Goal: Information Seeking & Learning: Understand process/instructions

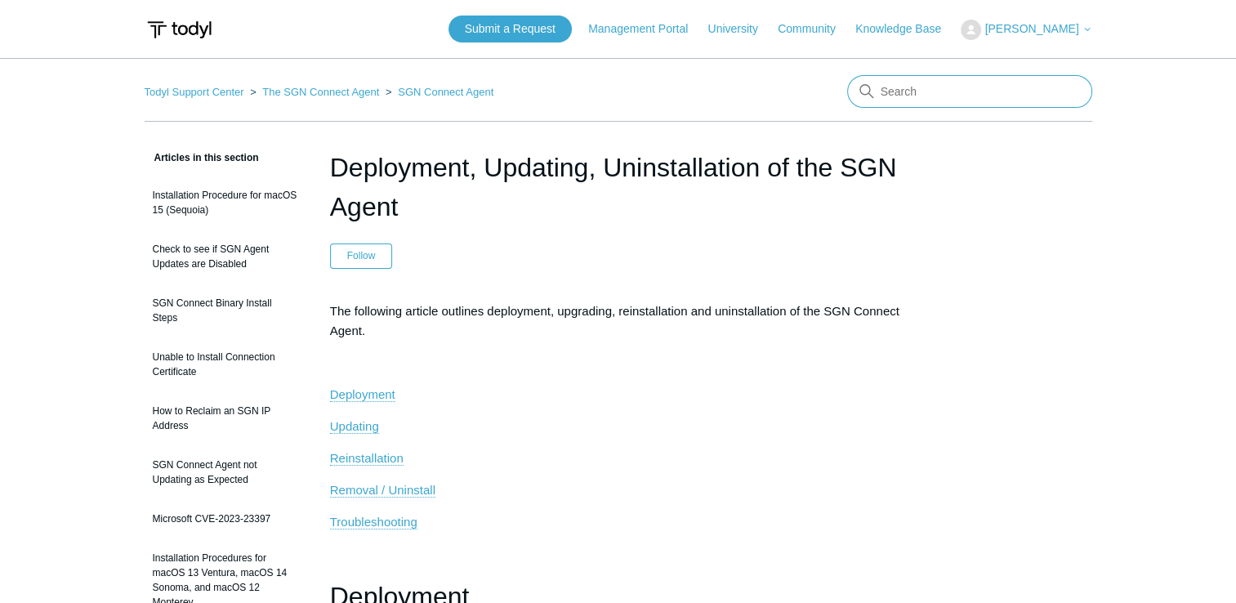
click at [937, 85] on input "Search" at bounding box center [969, 91] width 245 height 33
type input "uninstall without key"
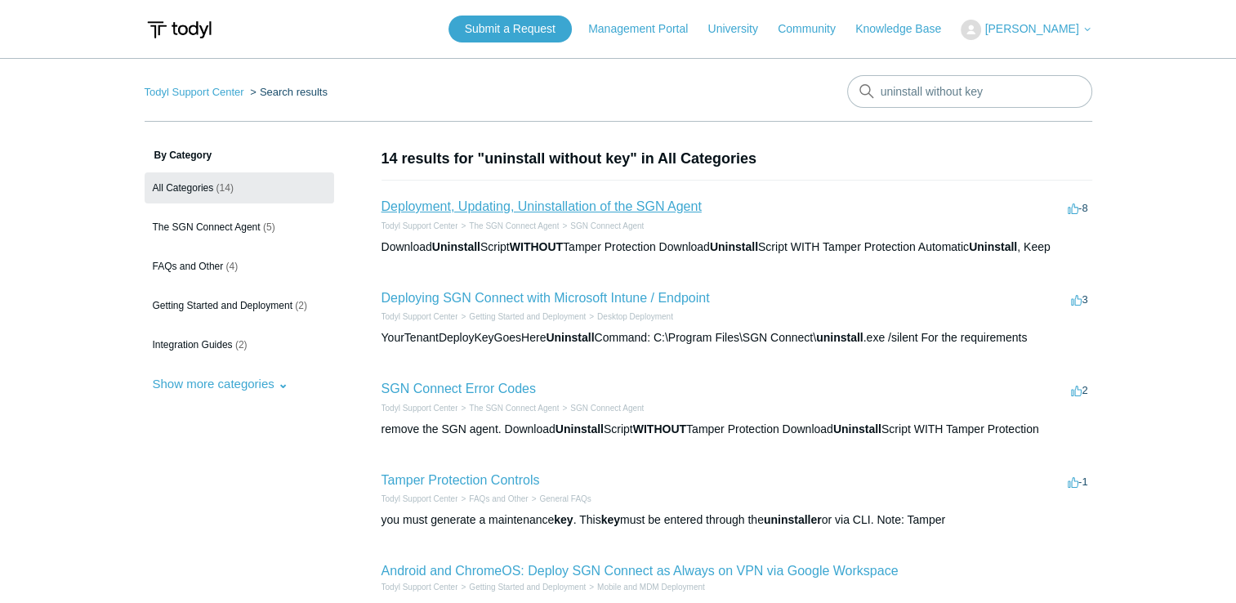
click at [614, 210] on link "Deployment, Updating, Uninstallation of the SGN Agent" at bounding box center [541, 206] width 320 height 14
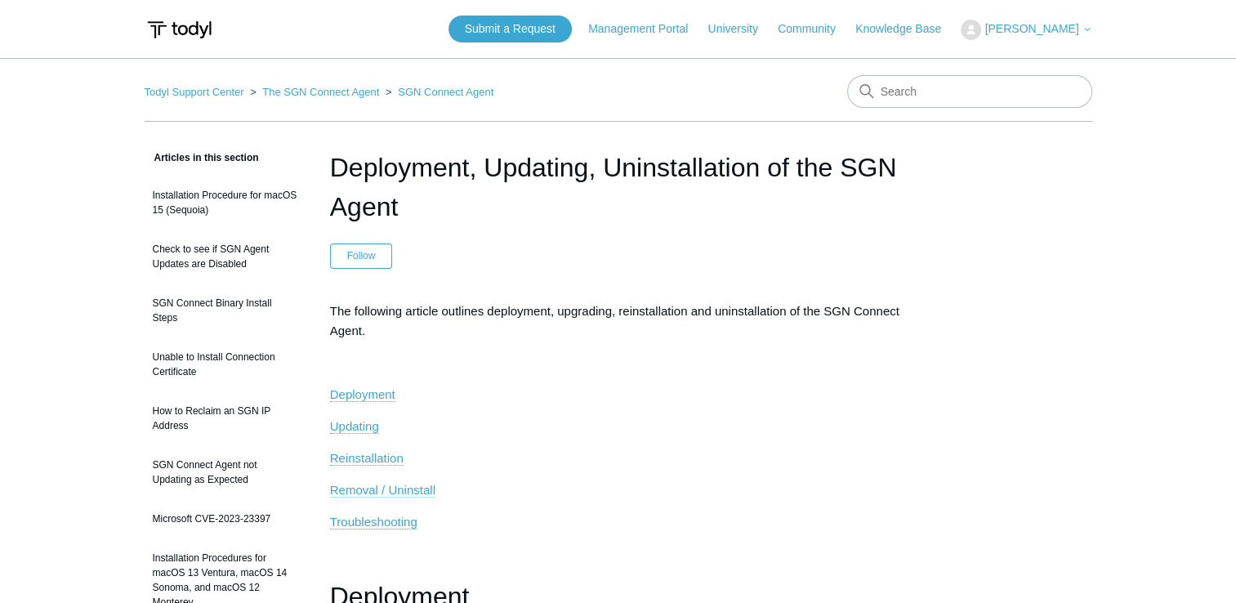
click at [412, 488] on span "Removal / Uninstall" at bounding box center [382, 490] width 105 height 14
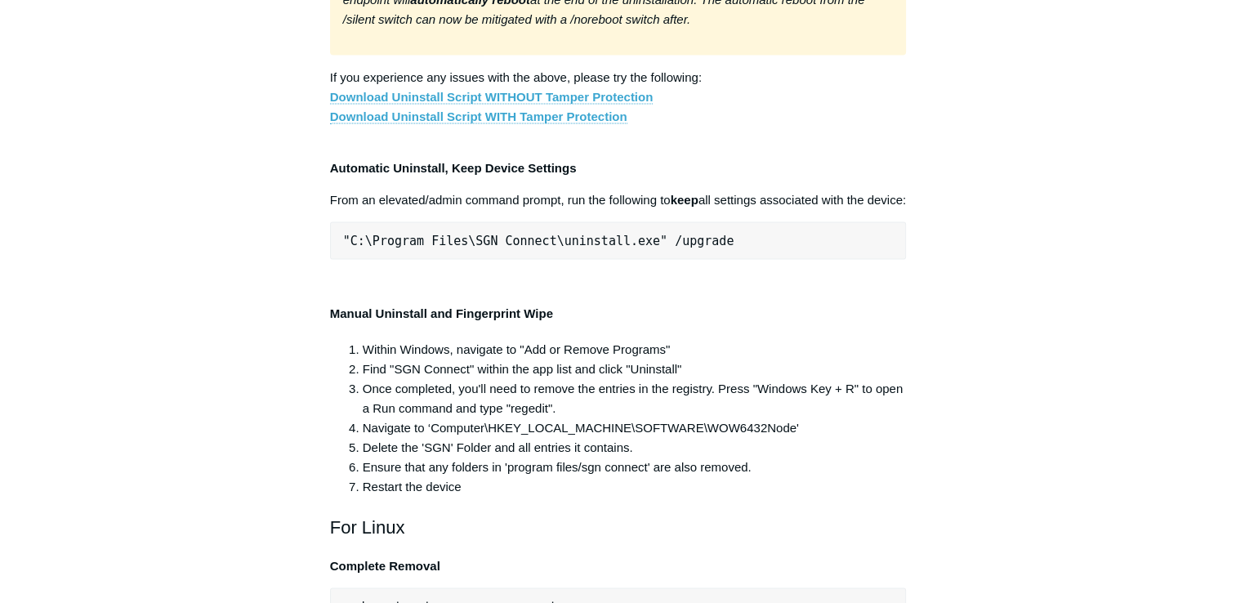
scroll to position [3257, 0]
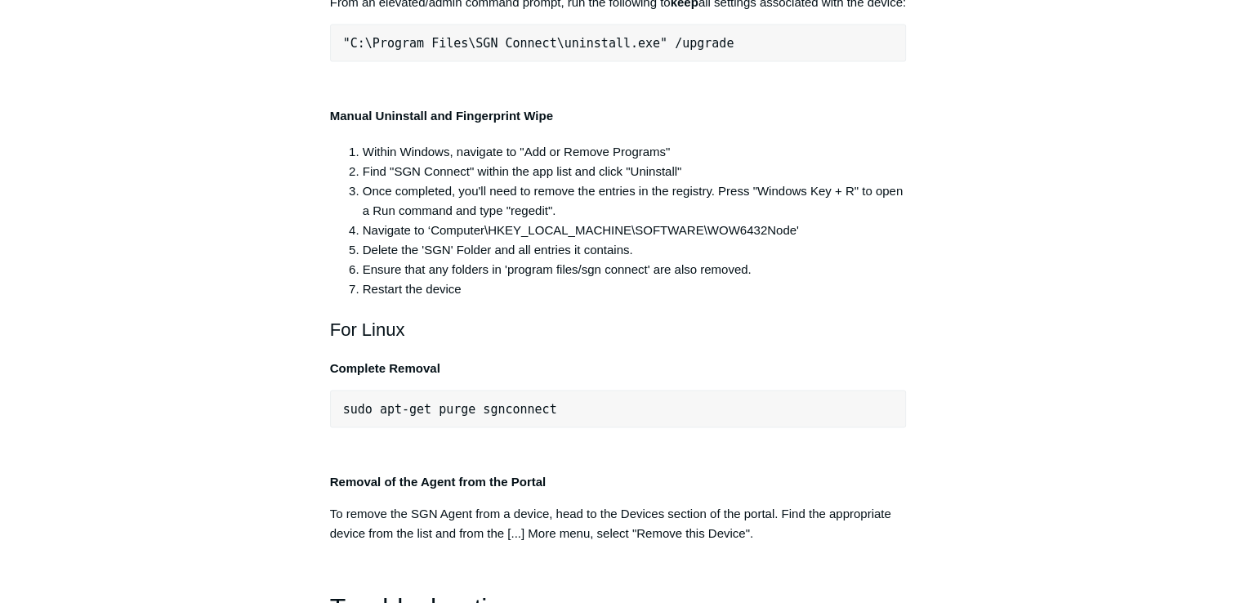
drag, startPoint x: 731, startPoint y: 348, endPoint x: 328, endPoint y: 333, distance: 402.8
copy pre ""C:\Program Files\SGN Connect\uninstall.exe" /uninstallKey"
